Goal: Check status: Check status

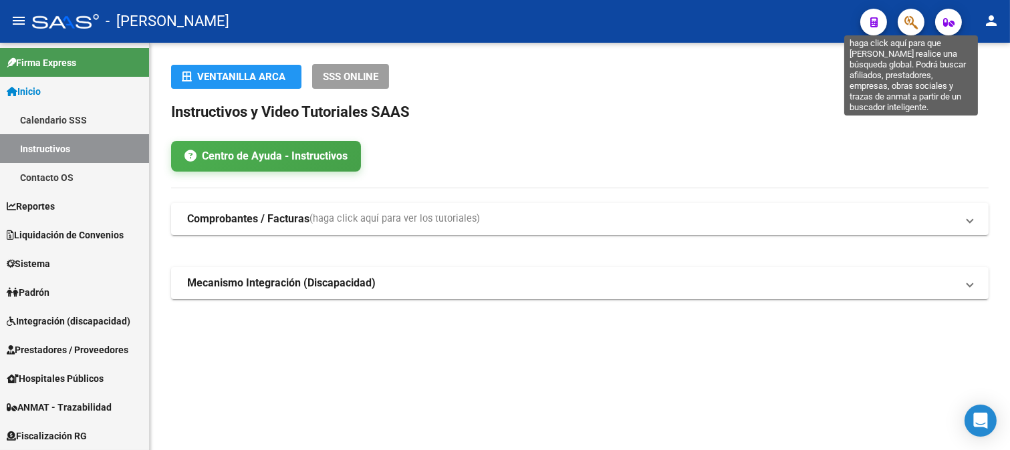
click at [914, 15] on icon "button" at bounding box center [910, 22] width 13 height 15
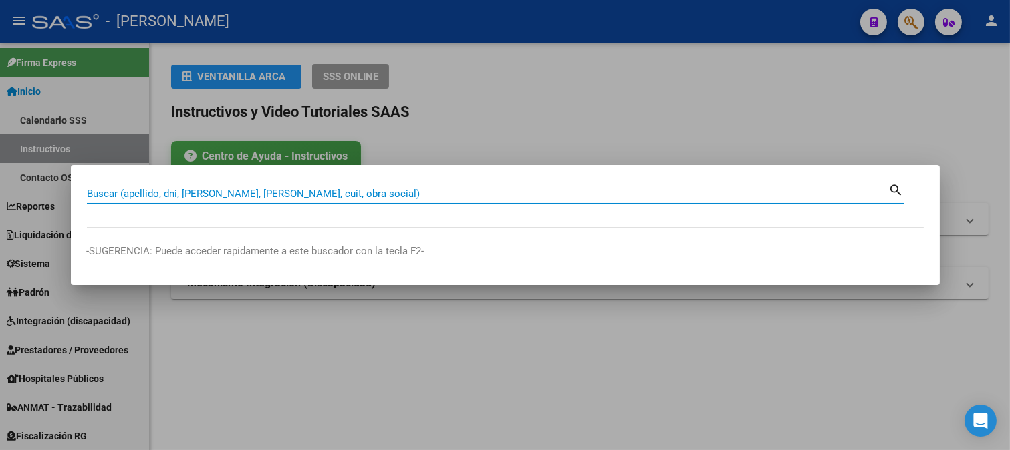
paste input "46956860"
type input "46956860"
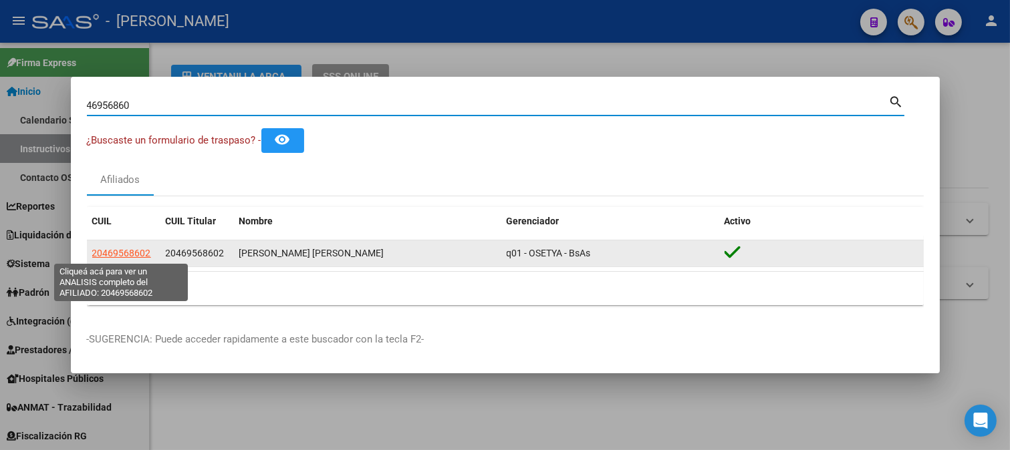
click at [126, 255] on span "20469568602" at bounding box center [121, 253] width 59 height 11
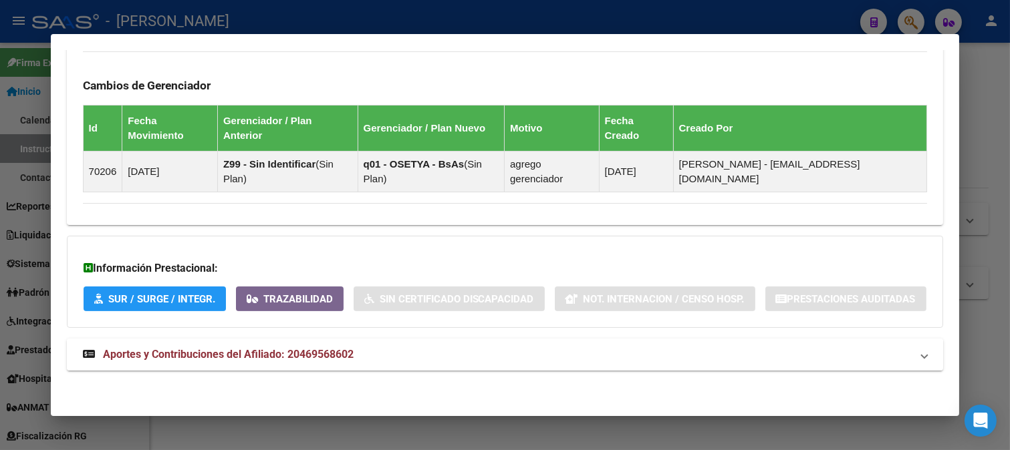
click at [398, 356] on mat-panel-title "Aportes y Contribuciones del Afiliado: 20469568602" at bounding box center [497, 355] width 829 height 16
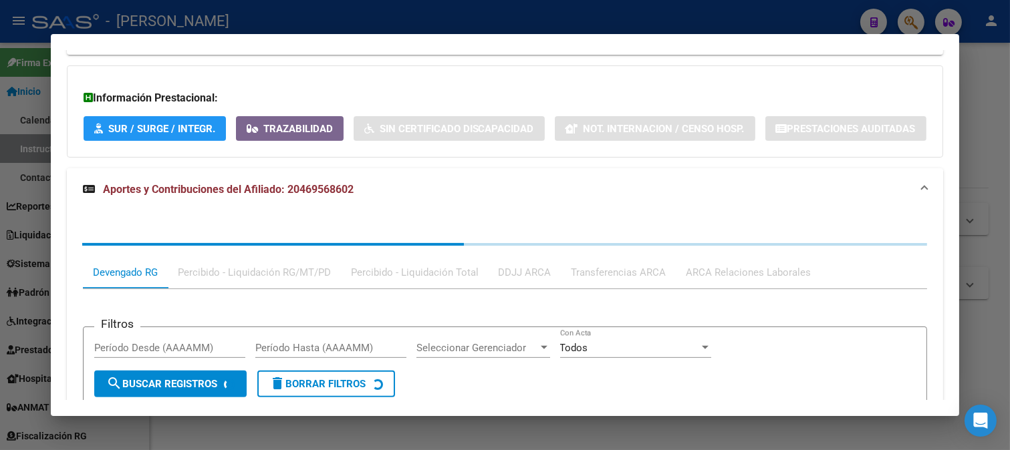
scroll to position [1118, 0]
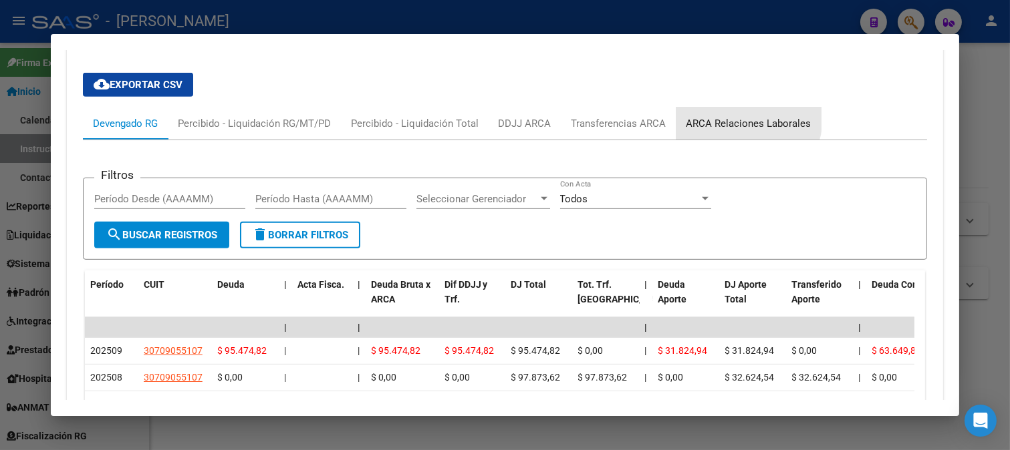
click at [726, 123] on div "ARCA Relaciones Laborales" at bounding box center [748, 123] width 125 height 15
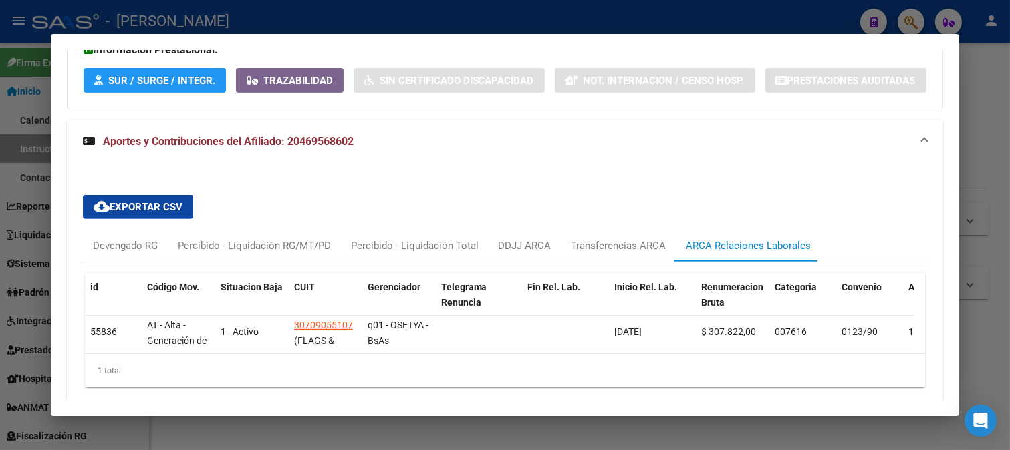
scroll to position [1059, 0]
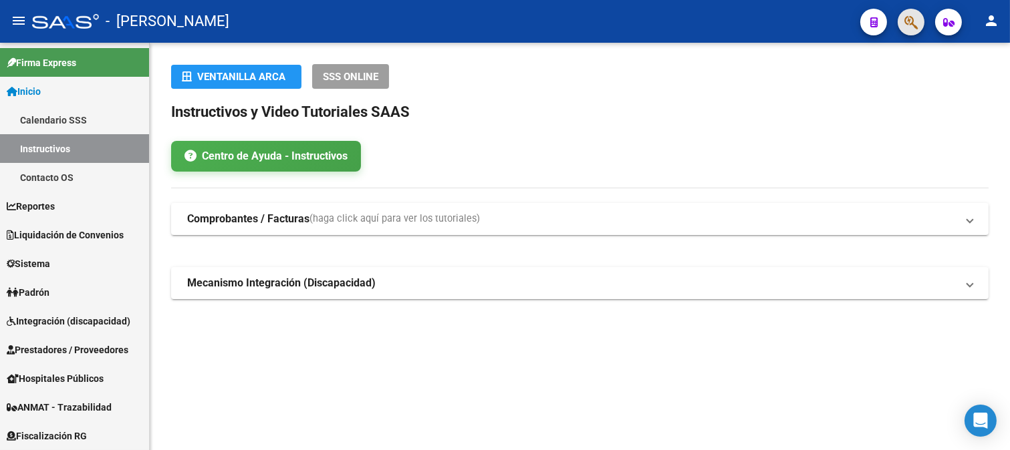
click at [901, 29] on button "button" at bounding box center [911, 22] width 27 height 27
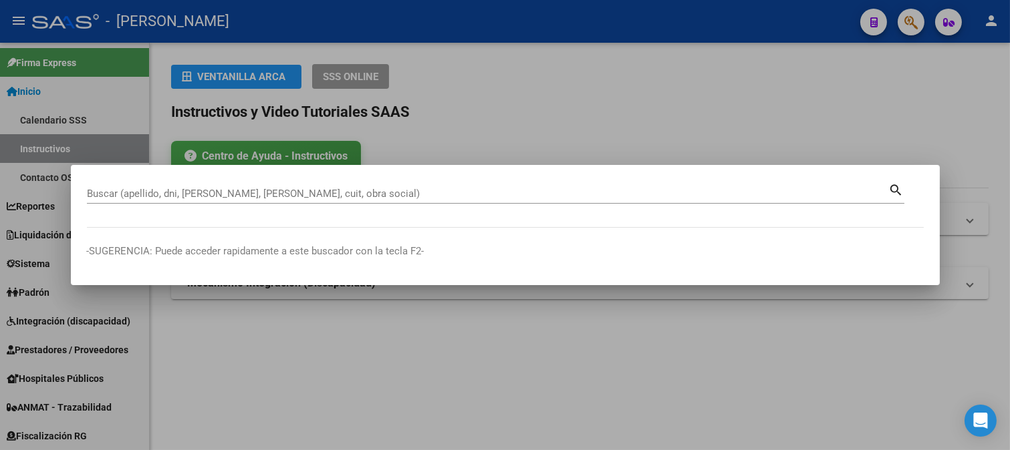
paste input "20298796962"
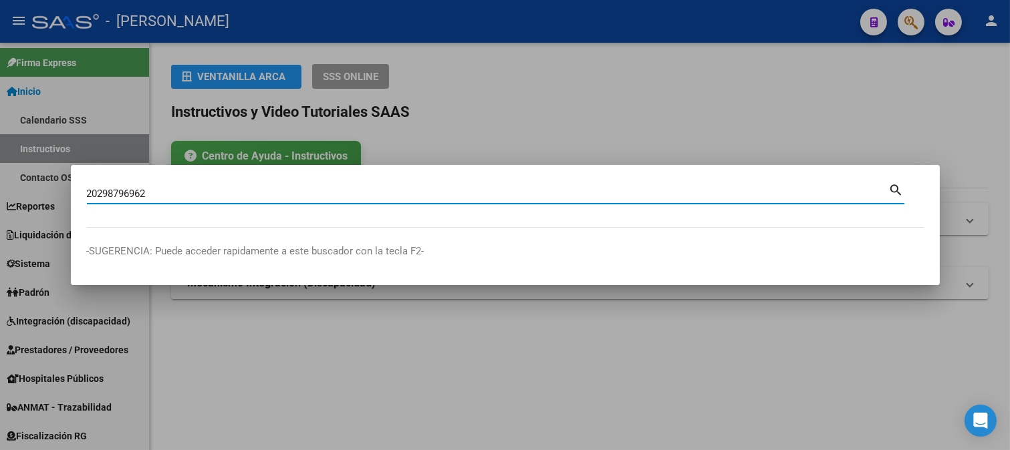
type input "20298796962"
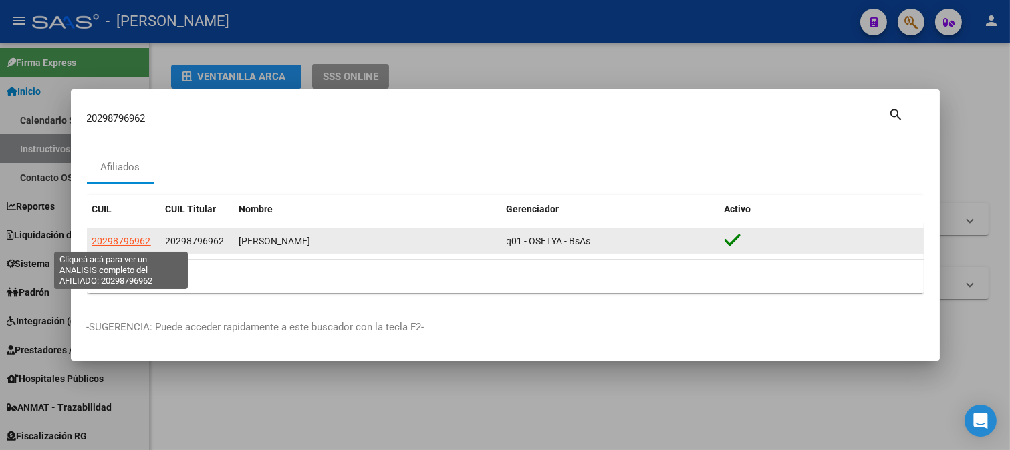
click at [145, 241] on span "20298796962" at bounding box center [121, 241] width 59 height 11
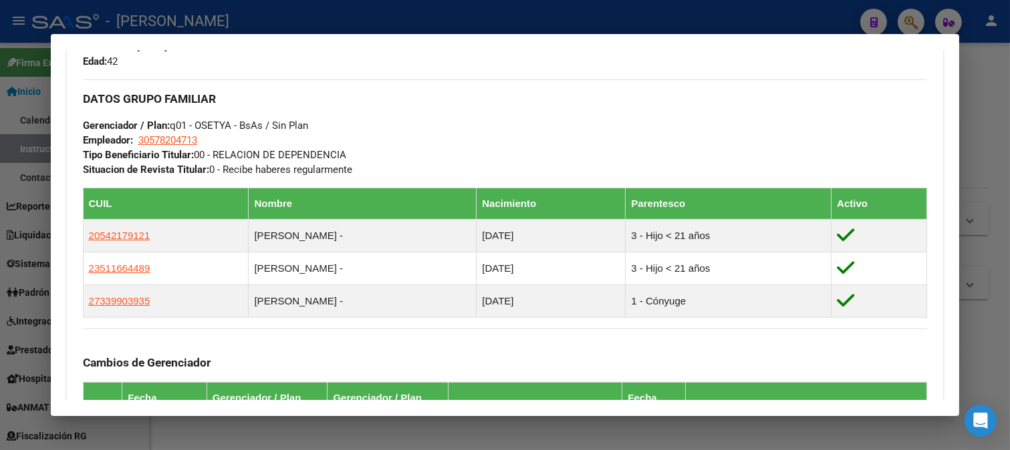
scroll to position [964, 0]
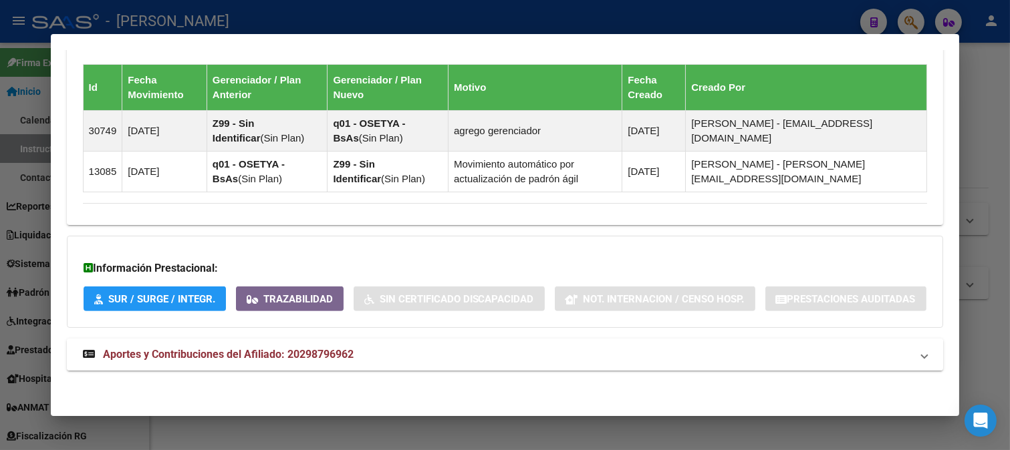
click at [411, 354] on mat-panel-title "Aportes y Contribuciones del Afiliado: 20298796962" at bounding box center [497, 355] width 829 height 16
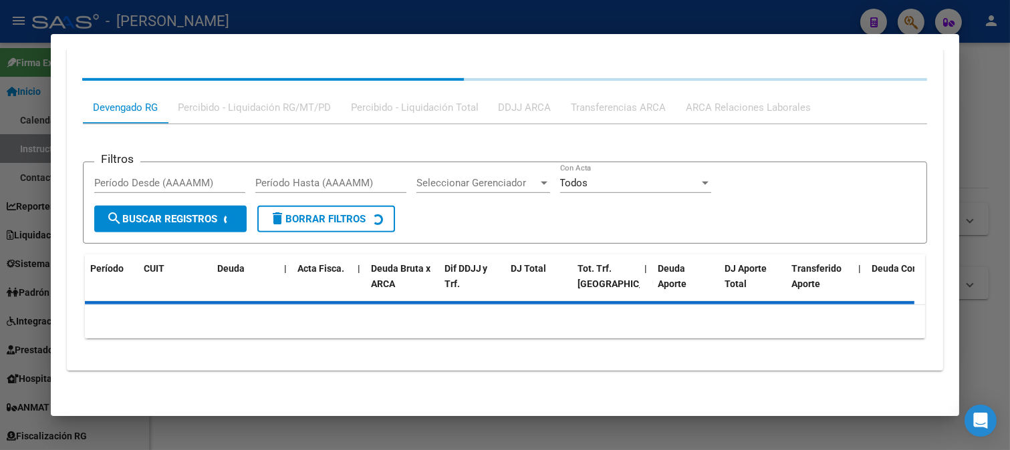
scroll to position [1266, 0]
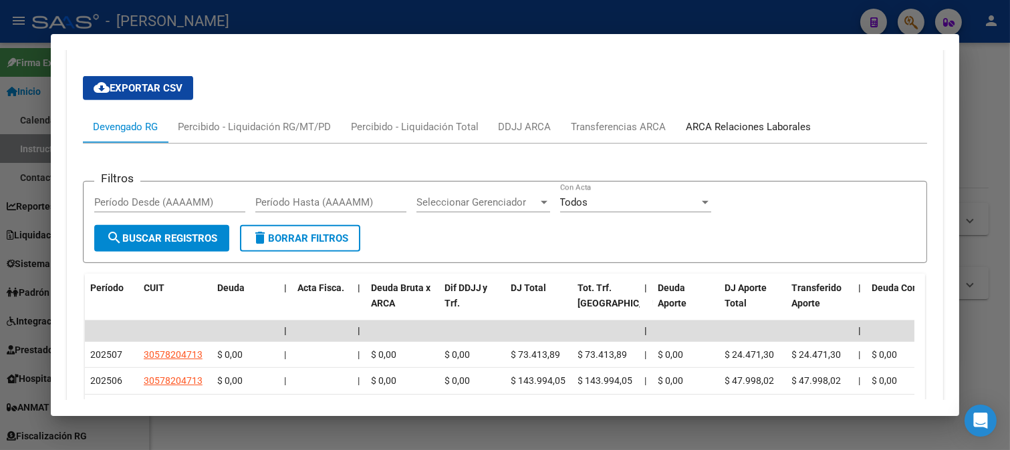
click at [757, 134] on div "ARCA Relaciones Laborales" at bounding box center [748, 127] width 125 height 15
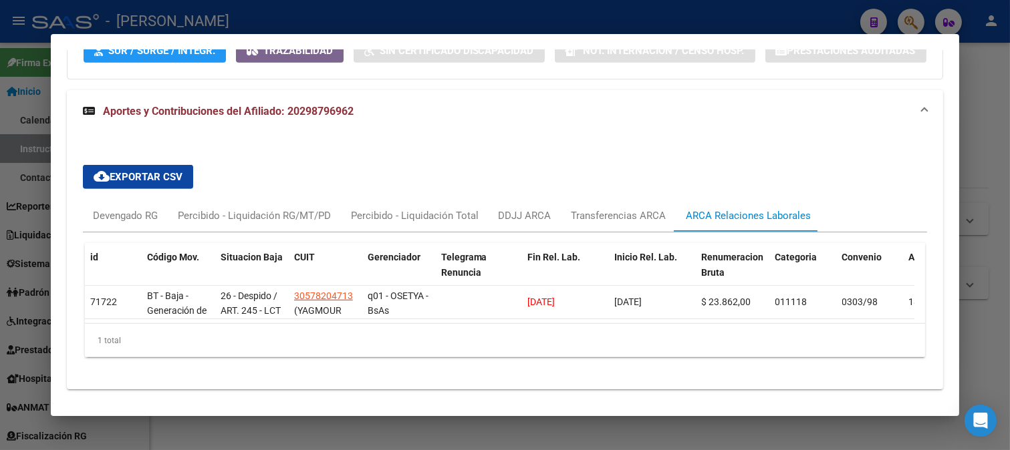
scroll to position [1244, 0]
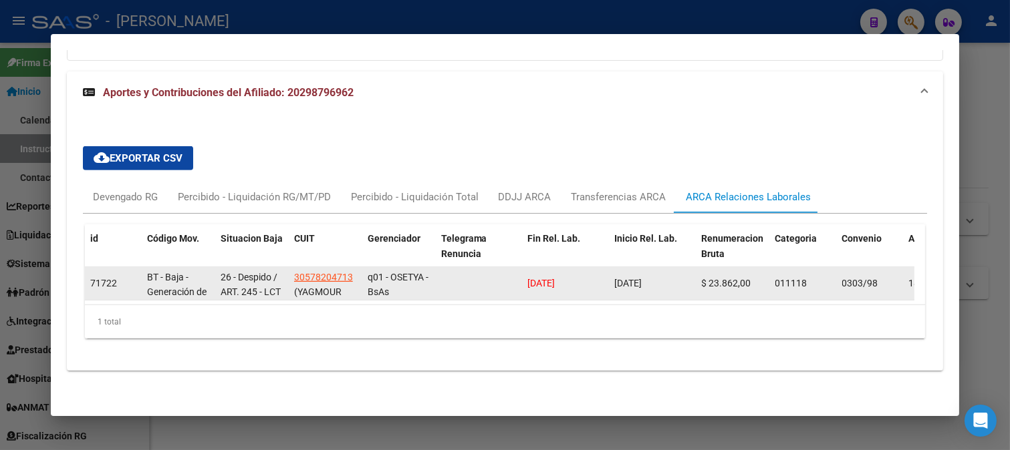
click at [543, 267] on datatable-body-cell "[DATE]" at bounding box center [566, 283] width 87 height 33
click at [544, 267] on datatable-body-cell "[DATE]" at bounding box center [566, 283] width 87 height 33
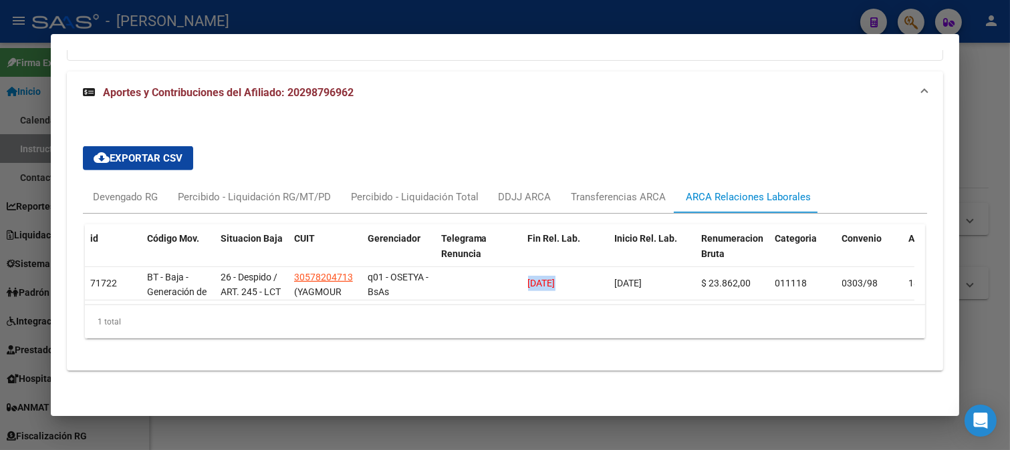
copy span "[DATE]"
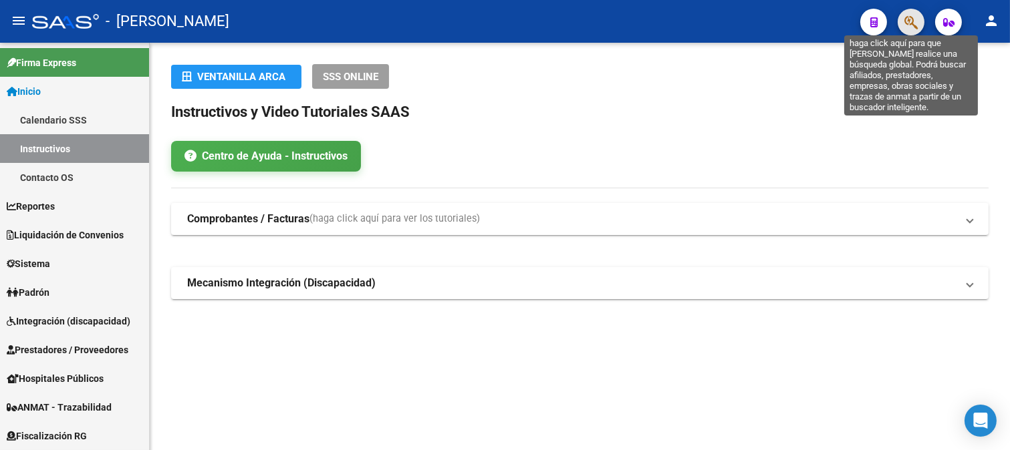
click at [911, 25] on icon "button" at bounding box center [910, 22] width 13 height 15
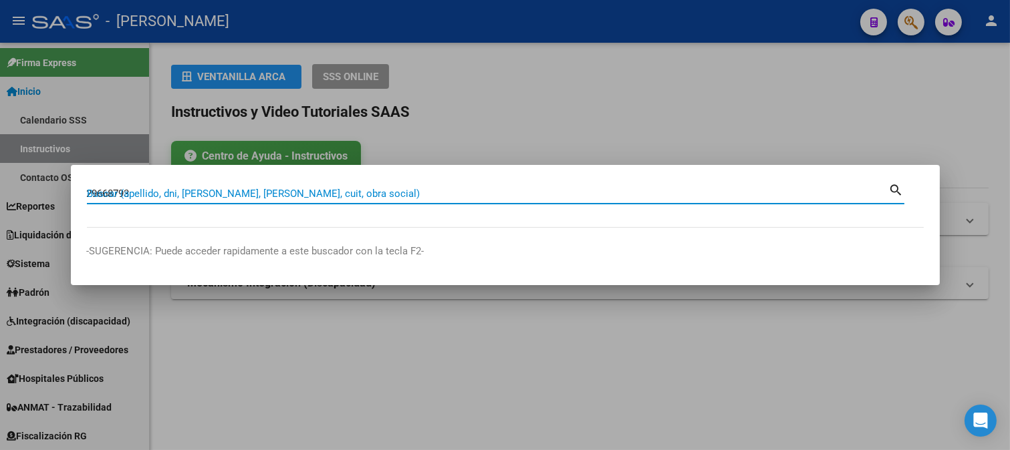
type input "29668793"
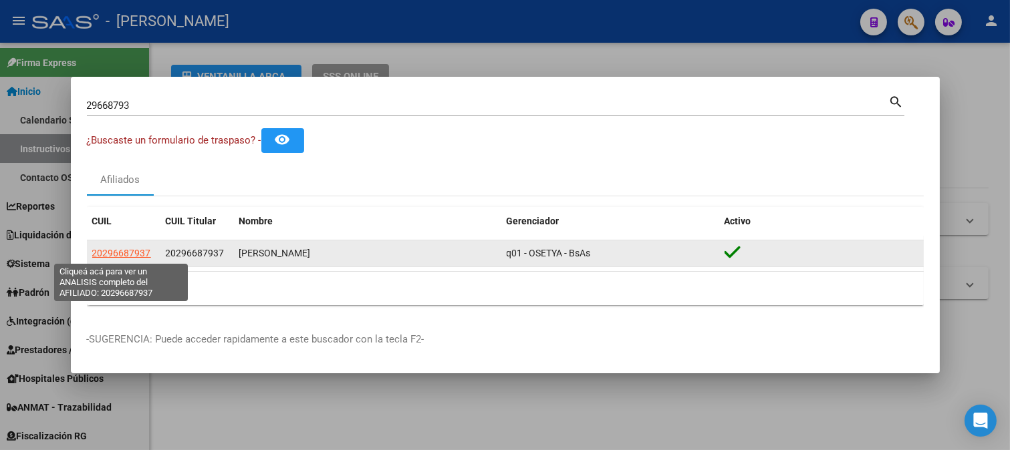
click at [143, 252] on span "20296687937" at bounding box center [121, 253] width 59 height 11
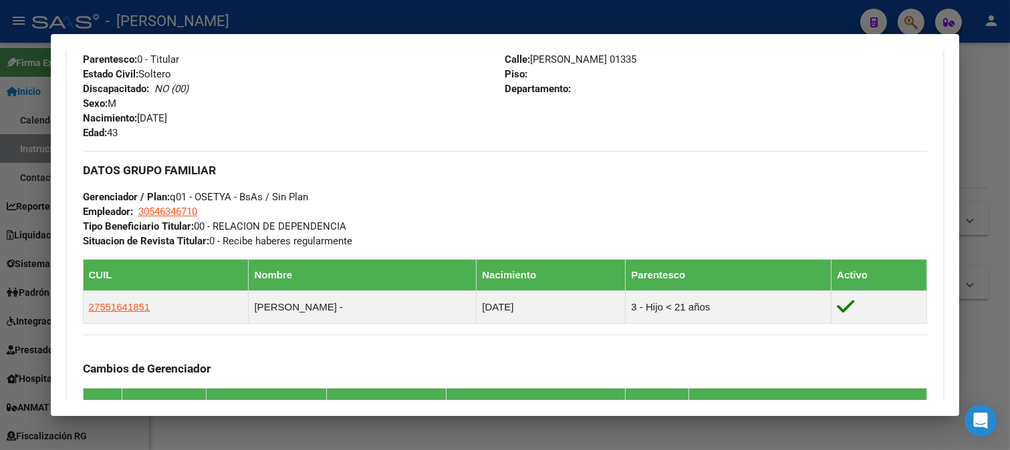
scroll to position [742, 0]
